Goal: Find specific page/section: Find specific page/section

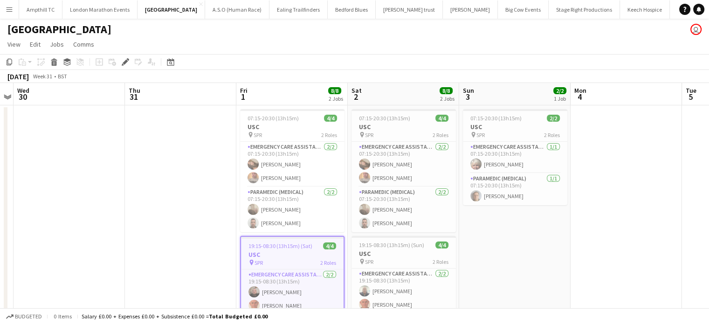
click at [11, 11] on app-icon "Menu" at bounding box center [9, 9] width 7 height 7
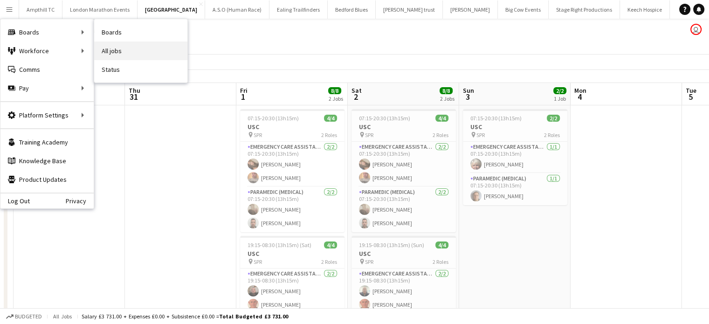
click at [110, 48] on link "All jobs" at bounding box center [140, 50] width 93 height 19
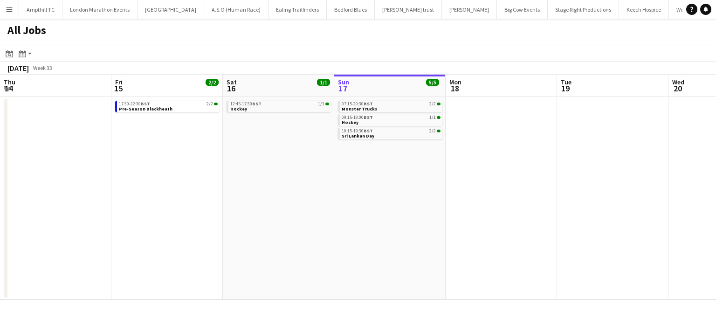
scroll to position [0, 223]
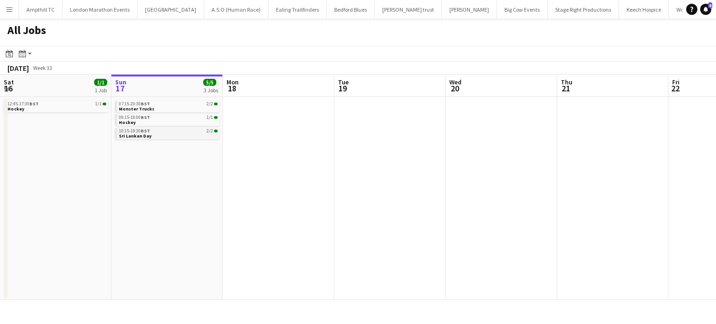
click at [181, 134] on link "10:15-19:30 BST 2/2 Sri Lankan Day" at bounding box center [168, 133] width 99 height 11
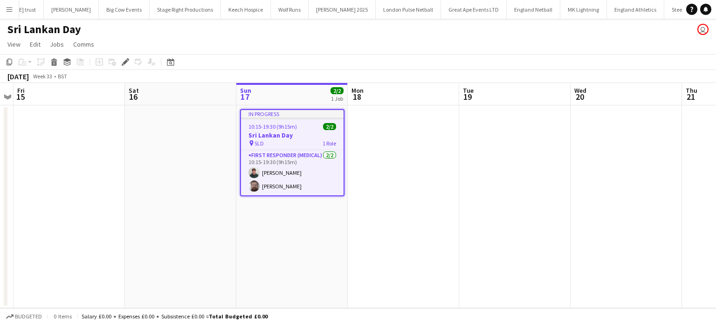
scroll to position [0, 594]
